Goal: Navigation & Orientation: Find specific page/section

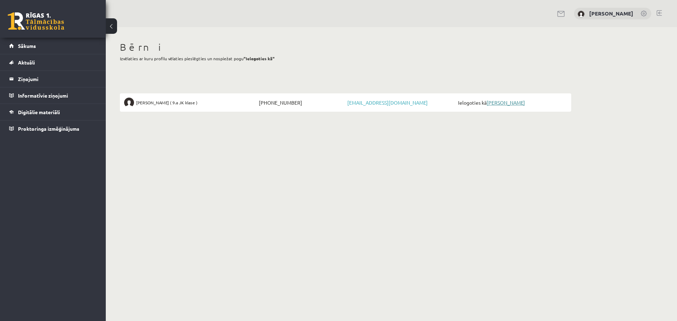
click at [509, 103] on link "[PERSON_NAME]" at bounding box center [506, 102] width 38 height 6
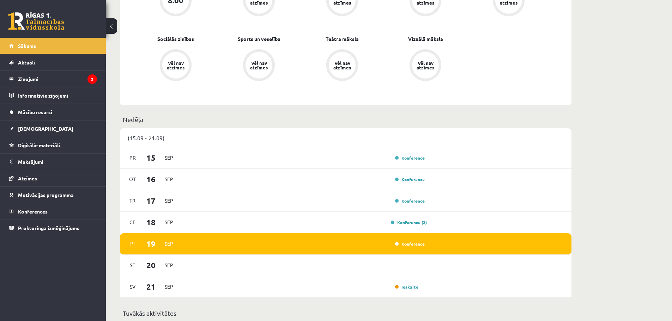
scroll to position [529, 0]
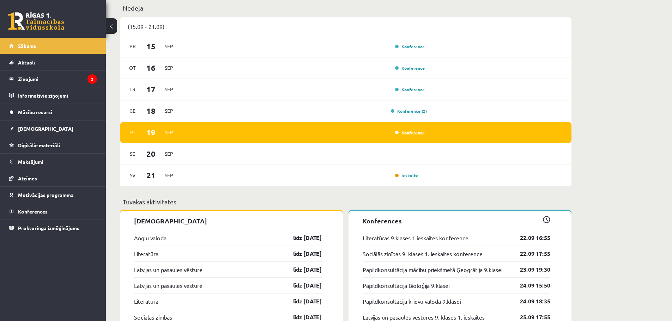
click at [409, 135] on link "Konference" at bounding box center [410, 133] width 30 height 6
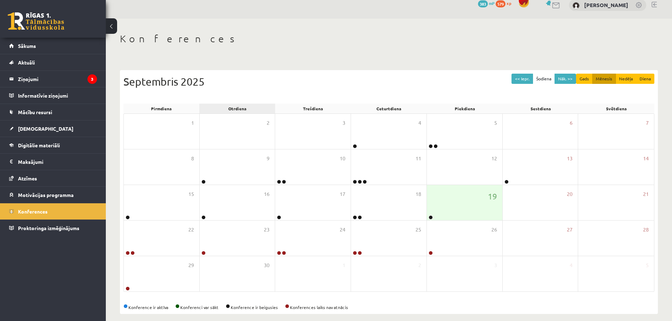
scroll to position [41, 0]
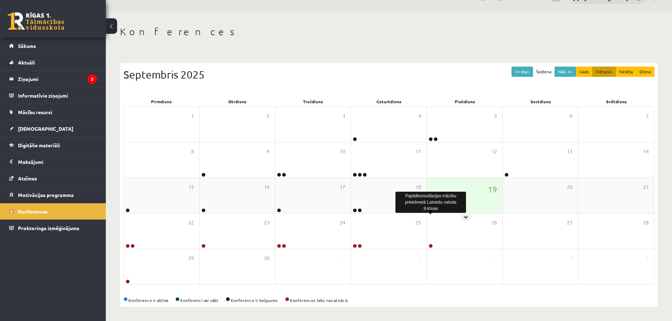
click at [430, 211] on link at bounding box center [431, 210] width 4 height 4
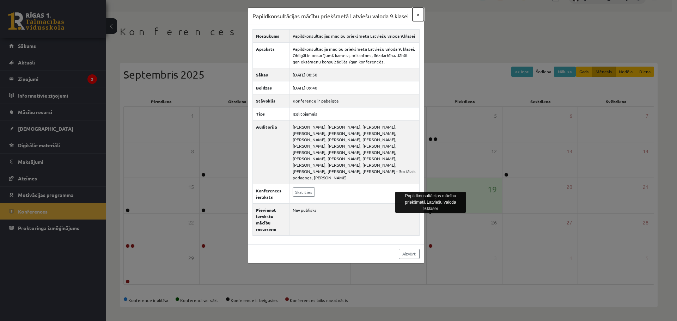
click at [418, 14] on button "×" at bounding box center [418, 14] width 11 height 13
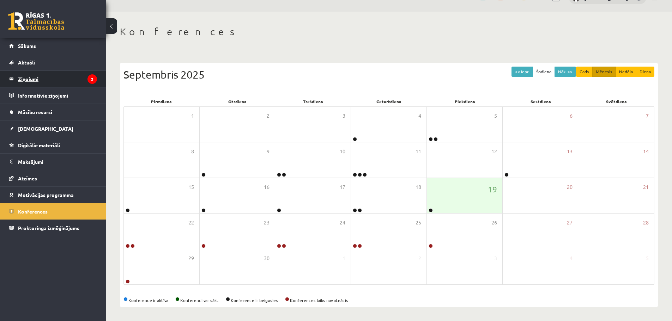
click at [31, 79] on legend "Ziņojumi 3" at bounding box center [57, 79] width 79 height 16
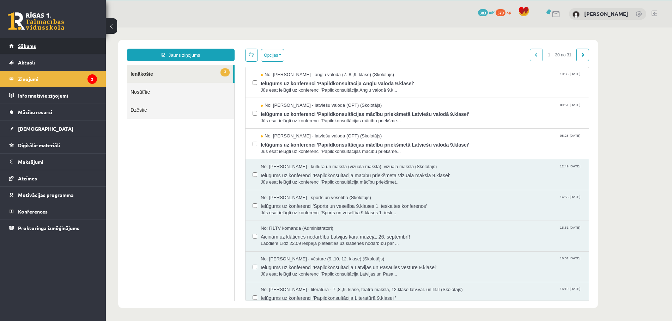
click at [23, 46] on span "Sākums" at bounding box center [27, 46] width 18 height 6
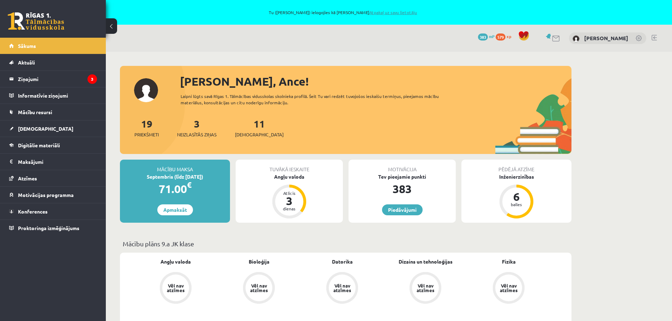
click at [389, 10] on link "Atpakaļ uz savu lietotāju" at bounding box center [393, 13] width 48 height 6
